Goal: Task Accomplishment & Management: Manage account settings

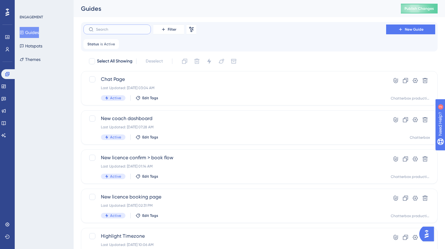
click at [129, 30] on input "text" at bounding box center [121, 29] width 50 height 4
type input "we"
checkbox input "true"
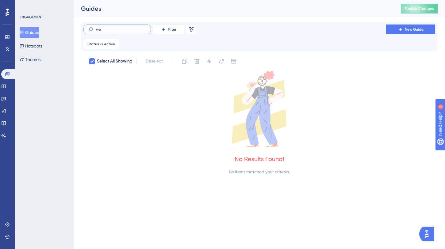
checkbox input "false"
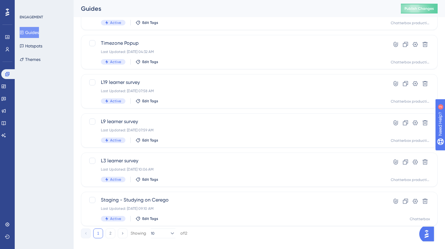
scroll to position [241, 0]
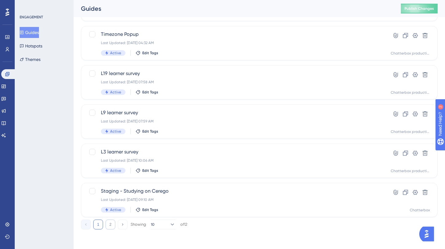
click at [109, 228] on button "2" at bounding box center [110, 225] width 10 height 10
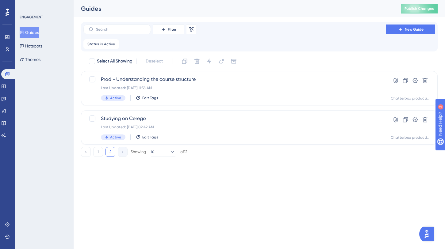
click at [104, 150] on div "1 2 Showing 10 of 12" at bounding box center [134, 152] width 106 height 10
click at [99, 150] on button "1" at bounding box center [98, 152] width 10 height 10
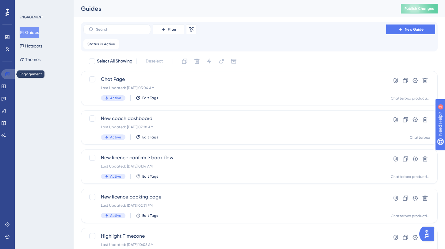
click at [8, 75] on icon at bounding box center [7, 74] width 4 height 4
click at [42, 46] on button "Hotspots" at bounding box center [31, 45] width 23 height 11
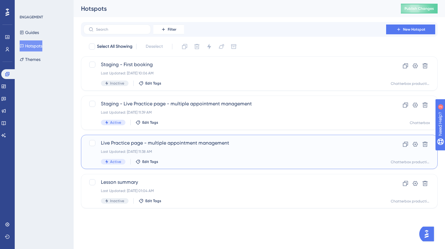
click at [181, 140] on span "Live Practice page - multiple appointment management" at bounding box center [235, 142] width 268 height 7
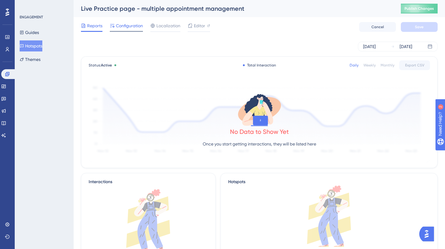
click at [129, 27] on span "Configuration" at bounding box center [129, 25] width 27 height 7
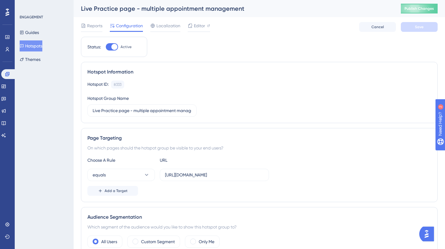
click at [34, 45] on button "Hotspots" at bounding box center [31, 45] width 23 height 11
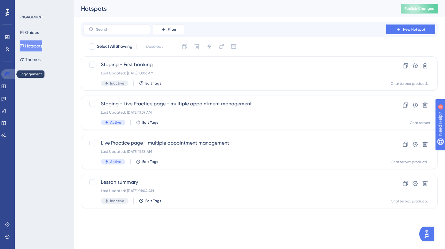
click at [7, 73] on icon at bounding box center [7, 74] width 4 height 4
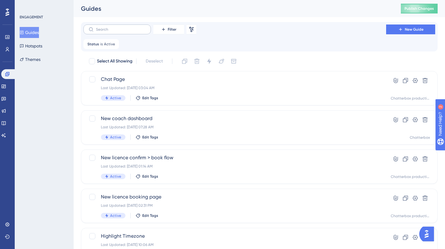
click at [135, 27] on label at bounding box center [116, 30] width 67 height 10
click at [135, 27] on input "text" at bounding box center [121, 29] width 50 height 4
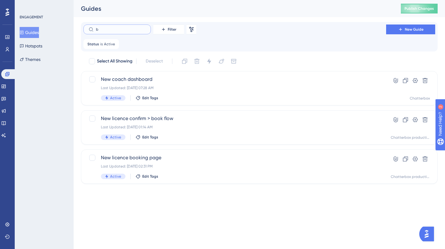
type input "bu"
checkbox input "true"
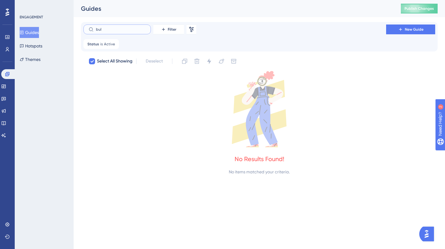
type input "bulk"
checkbox input "false"
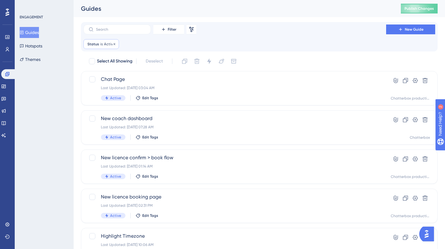
click at [98, 43] on span "Status" at bounding box center [93, 44] width 12 height 5
click at [113, 43] on icon at bounding box center [114, 44] width 4 height 4
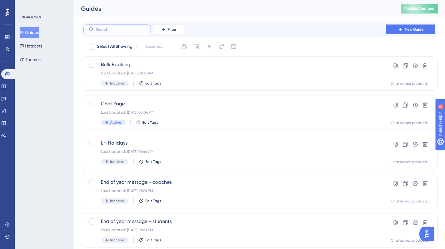
click at [107, 30] on input "text" at bounding box center [121, 29] width 50 height 4
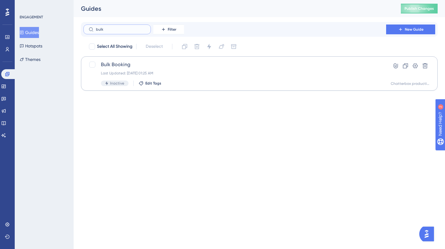
type input "bulk"
click at [111, 64] on span "Bulk Booking" at bounding box center [235, 64] width 268 height 7
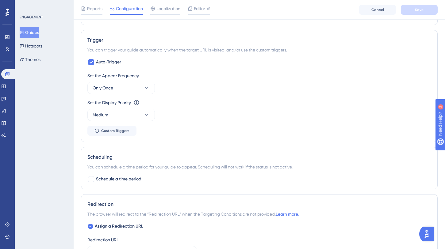
scroll to position [251, 0]
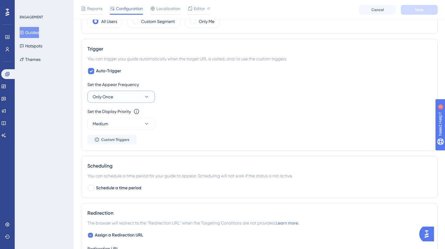
click at [138, 96] on button "Only Once" at bounding box center [120, 97] width 67 height 12
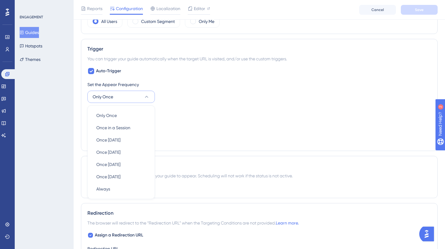
scroll to position [279, 0]
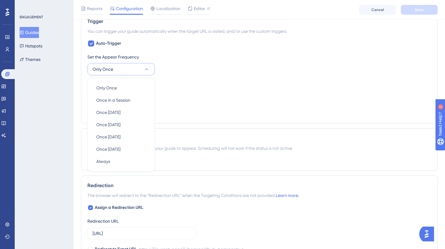
click at [177, 63] on div "Set the Appear Frequency Only Once Only Once Only Once Once in a Session Once i…" at bounding box center [259, 64] width 344 height 22
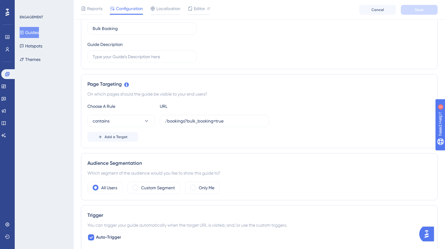
scroll to position [0, 0]
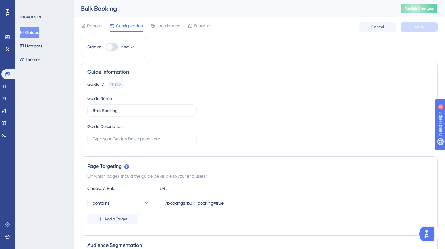
click at [419, 6] on span "Publish Changes" at bounding box center [418, 8] width 29 height 5
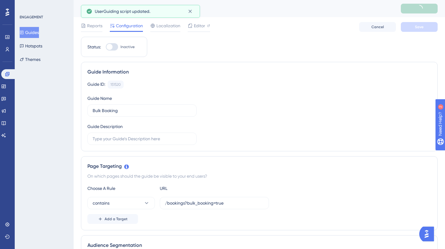
click at [114, 45] on div at bounding box center [112, 46] width 12 height 7
click at [106, 47] on input "Inactive" at bounding box center [105, 47] width 0 height 0
checkbox input "true"
click at [410, 26] on button "Save" at bounding box center [419, 27] width 37 height 10
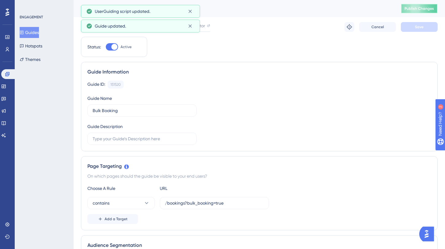
click at [415, 11] on span "Publish Changes" at bounding box center [418, 8] width 29 height 5
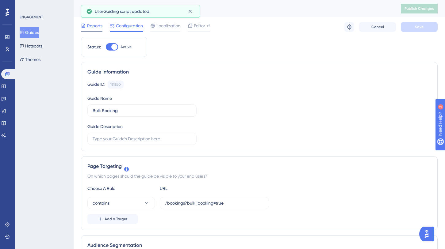
click at [91, 25] on span "Reports" at bounding box center [94, 25] width 15 height 7
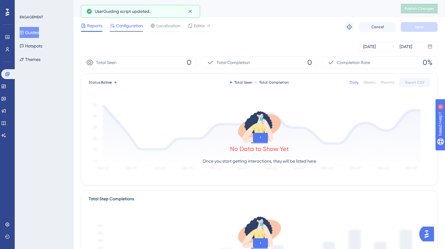
click at [129, 25] on span "Configuration" at bounding box center [129, 25] width 27 height 7
